Goal: Task Accomplishment & Management: Manage account settings

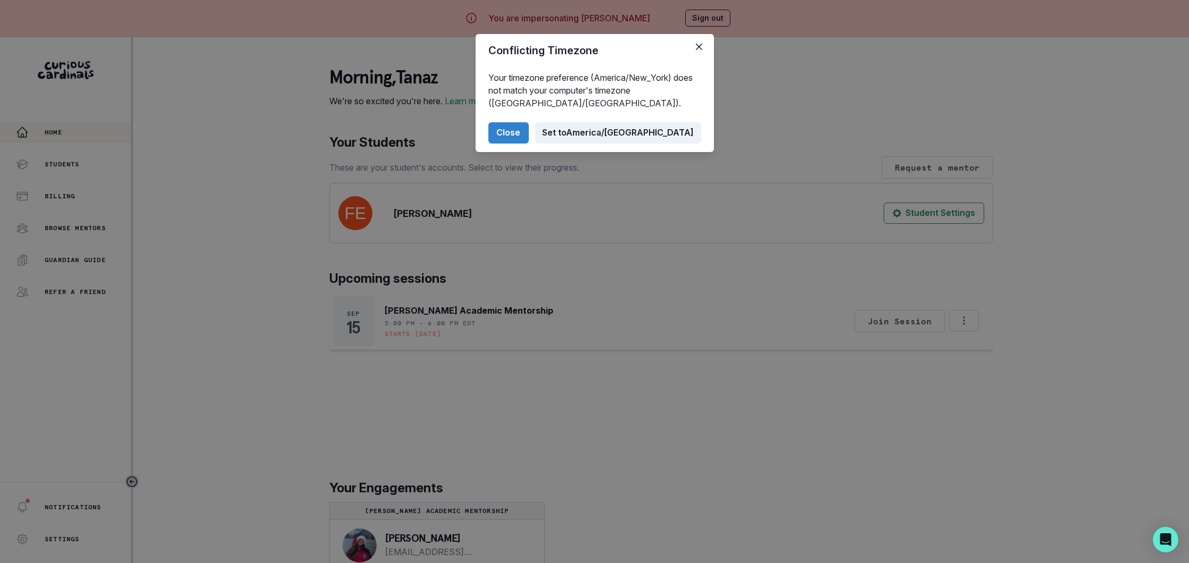
click at [644, 128] on button "Set to [GEOGRAPHIC_DATA]/[GEOGRAPHIC_DATA]" at bounding box center [618, 132] width 166 height 21
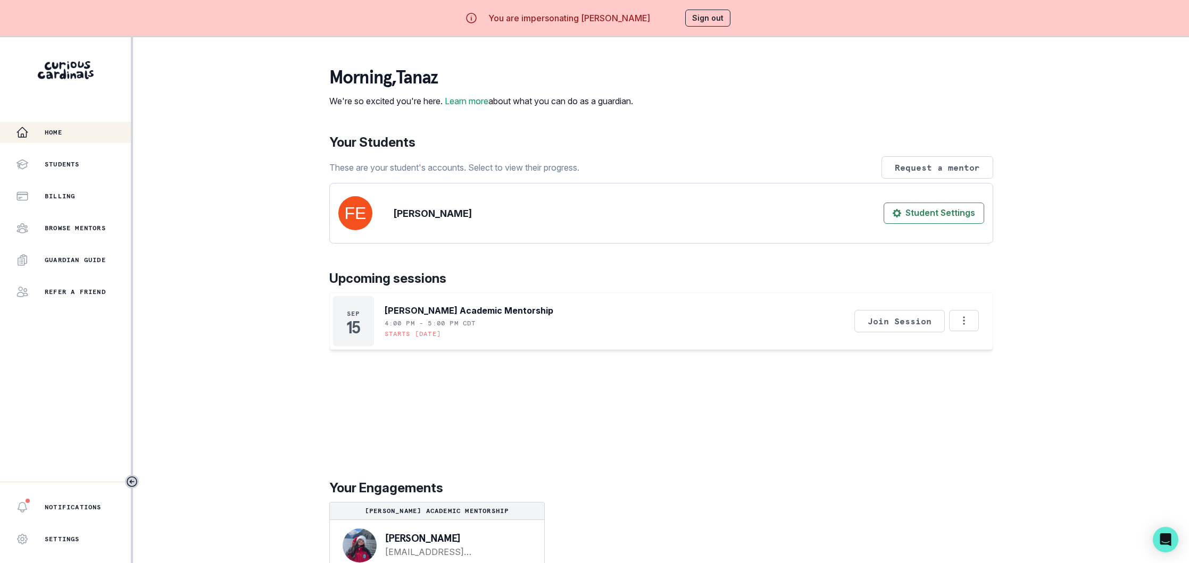
click at [732, 105] on div "morning , [PERSON_NAME] We're so excited you're here. Learn more about what you…" at bounding box center [661, 87] width 664 height 40
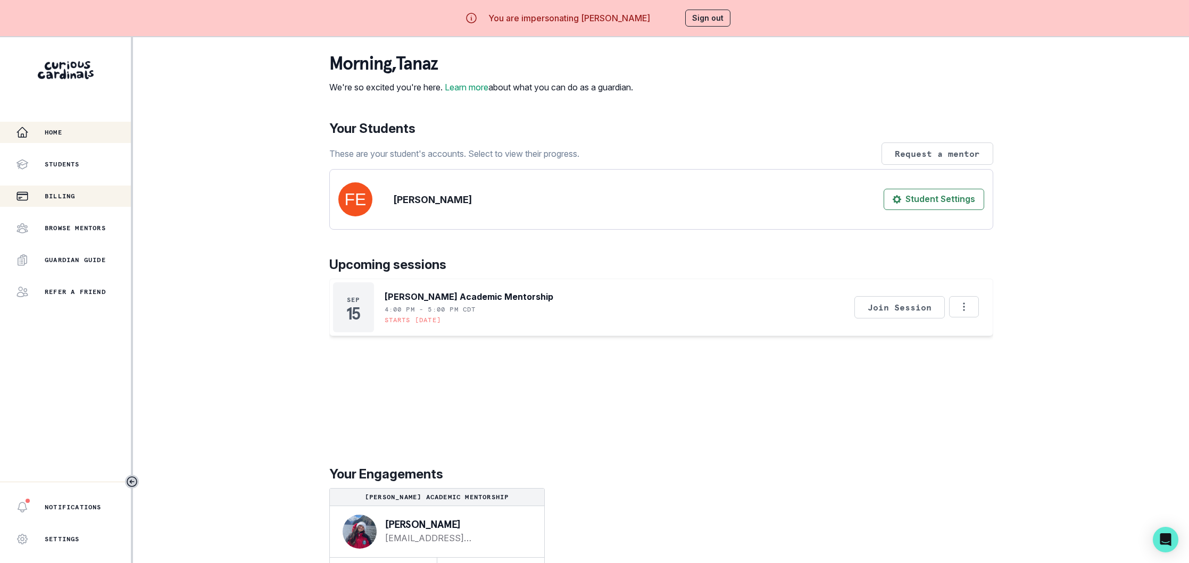
click at [75, 198] on p "Billing" at bounding box center [60, 196] width 30 height 9
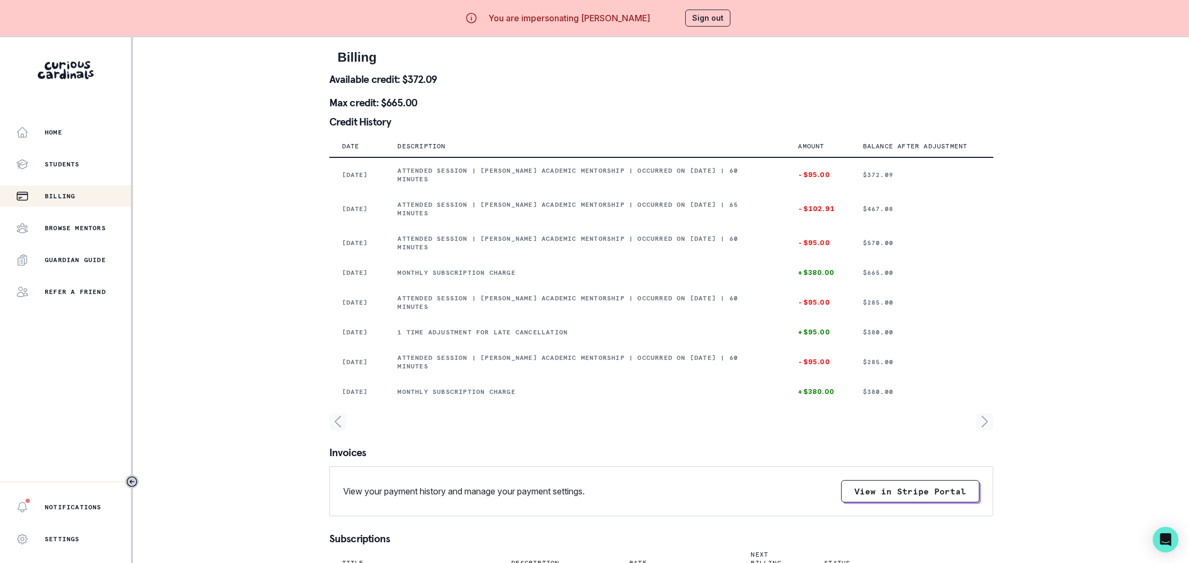
click at [709, 18] on button "Sign out" at bounding box center [707, 18] width 45 height 17
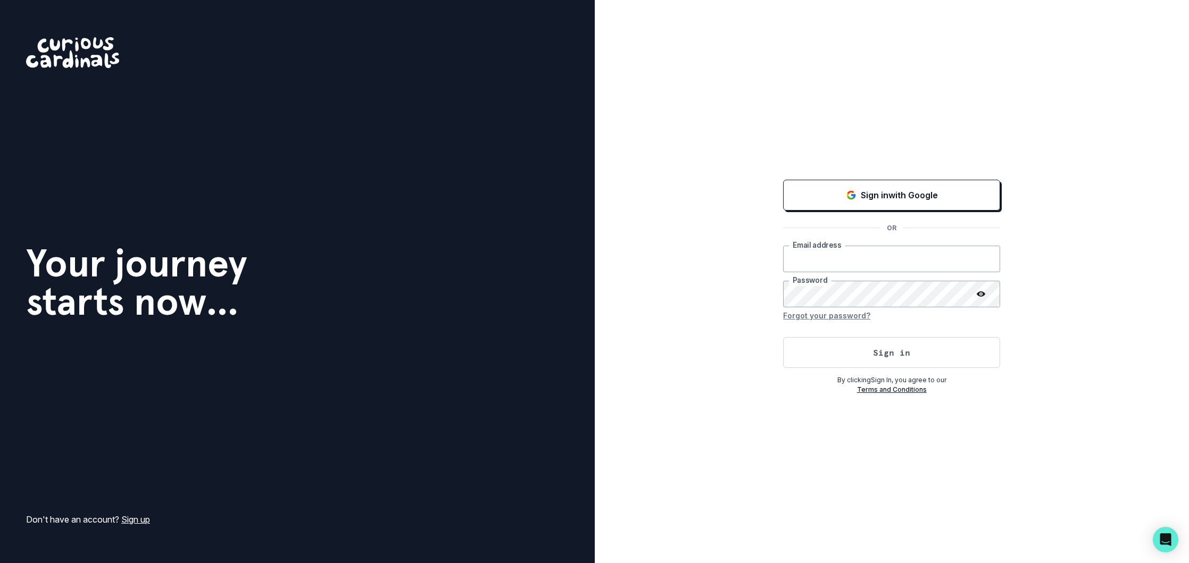
type input "[EMAIL_ADDRESS][DOMAIN_NAME]"
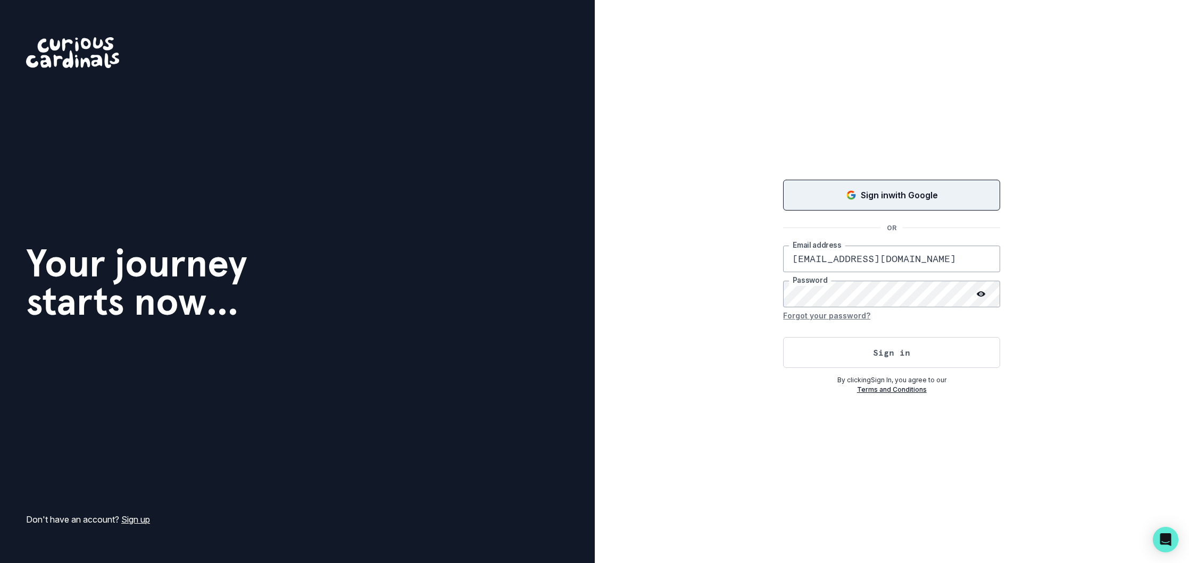
click at [885, 190] on p "Sign in with Google" at bounding box center [899, 195] width 77 height 13
